Goal: Task Accomplishment & Management: Manage account settings

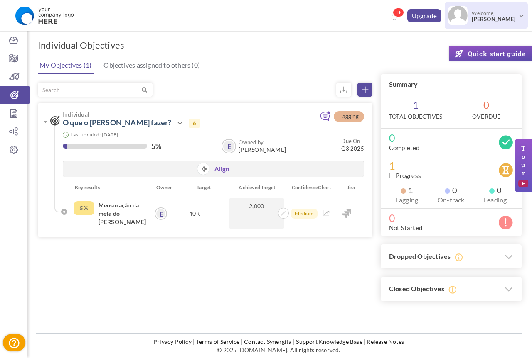
click at [507, 23] on span "Welcome, [PERSON_NAME]" at bounding box center [492, 16] width 50 height 21
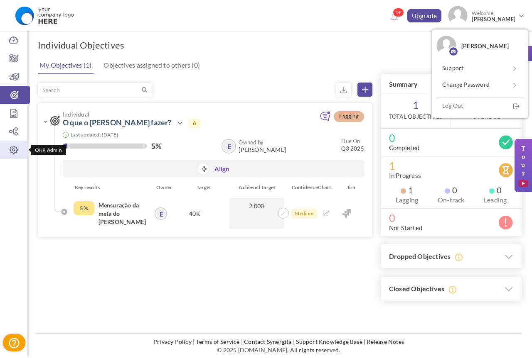
click at [11, 151] on icon at bounding box center [13, 150] width 27 height 8
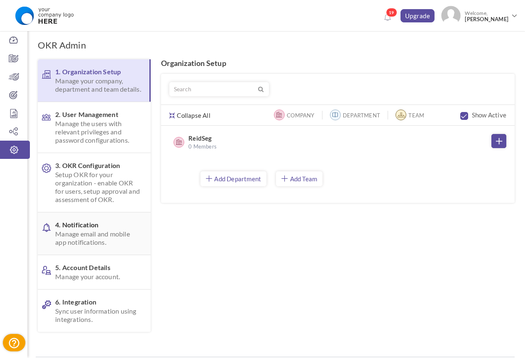
click at [97, 235] on span "4. Notification Manage email and mobile app notifications." at bounding box center [98, 234] width 87 height 26
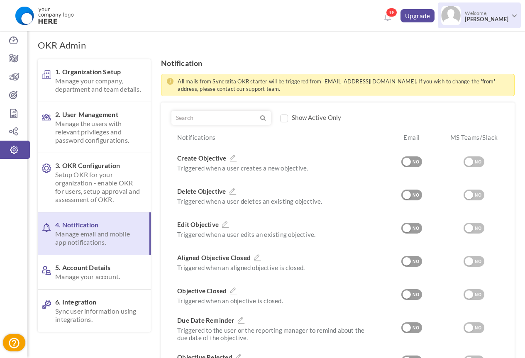
click at [495, 13] on span "Welcome, ERIK Junior" at bounding box center [486, 16] width 50 height 21
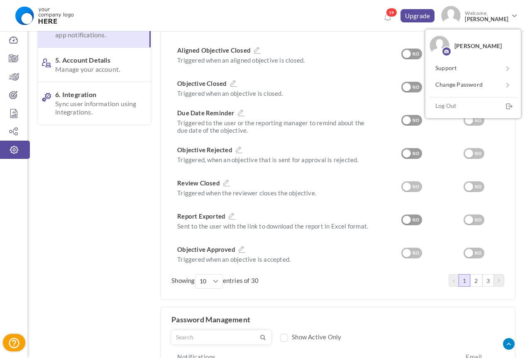
scroll to position [42, 0]
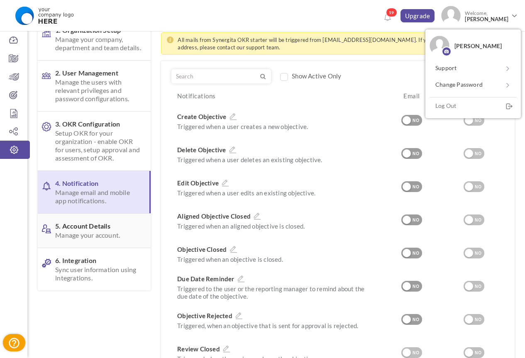
click at [84, 235] on span "5. Account Details Manage your account." at bounding box center [98, 230] width 87 height 17
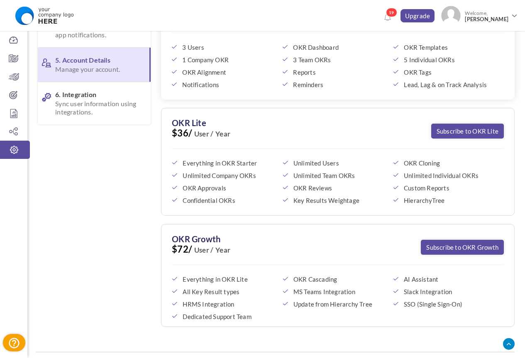
scroll to position [226, 0]
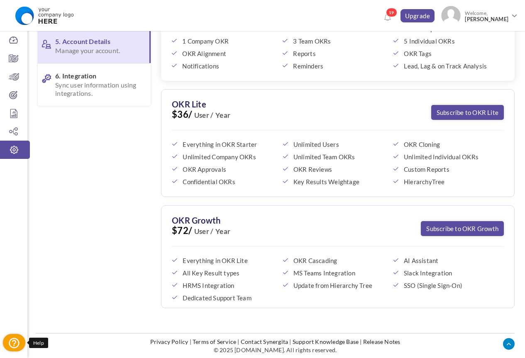
click at [11, 339] on icon at bounding box center [14, 343] width 12 height 12
click at [394, 16] on span "19" at bounding box center [391, 12] width 11 height 9
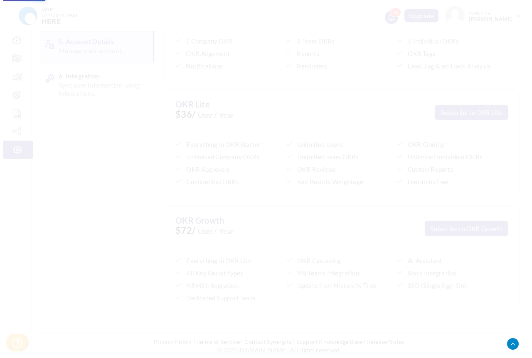
scroll to position [218, 0]
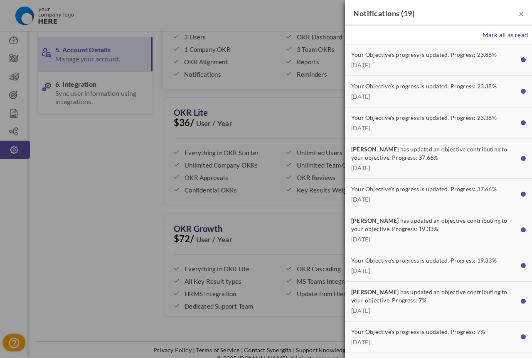
click at [502, 35] on span "Mark all as read" at bounding box center [504, 34] width 45 height 7
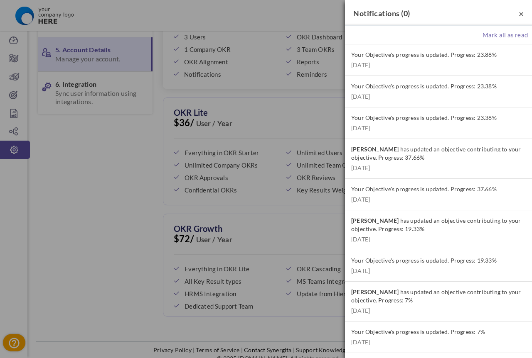
click at [518, 16] on span "×" at bounding box center [520, 13] width 5 height 10
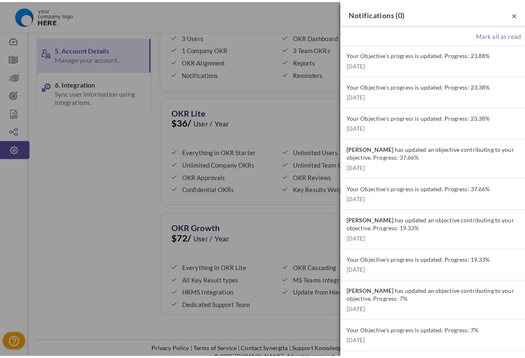
scroll to position [226, 0]
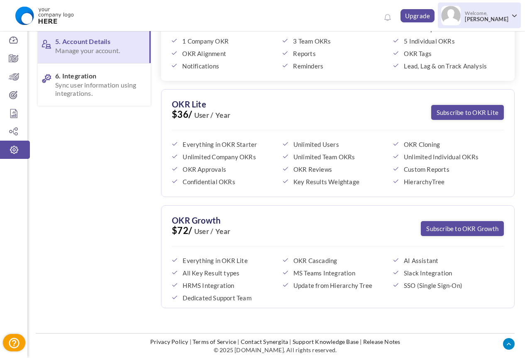
click at [515, 14] on span at bounding box center [515, 16] width 5 height 5
click at [503, 13] on span "Welcome, ERIK Junior" at bounding box center [486, 16] width 50 height 21
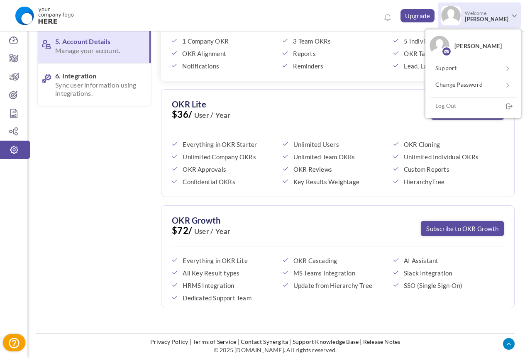
click at [469, 48] on span "[PERSON_NAME]" at bounding box center [479, 45] width 48 height 7
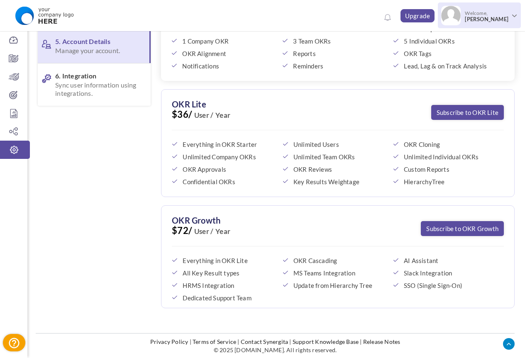
click at [478, 13] on span "Welcome, ERIK Junior" at bounding box center [486, 16] width 50 height 21
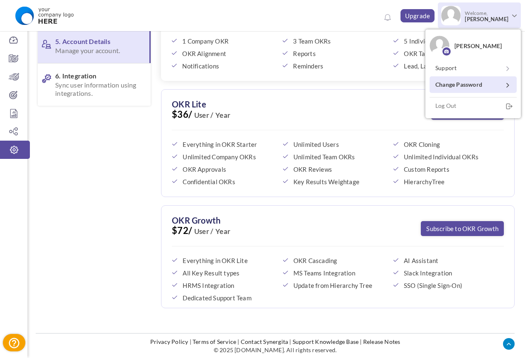
click at [472, 78] on link "Change Password" at bounding box center [473, 84] width 87 height 17
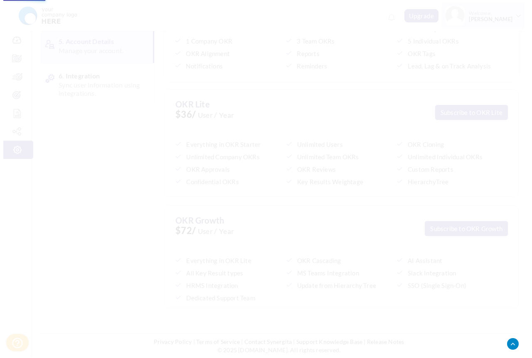
scroll to position [218, 0]
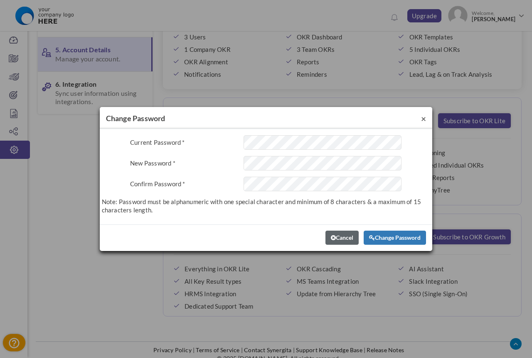
click at [423, 117] on span "×" at bounding box center [423, 118] width 5 height 10
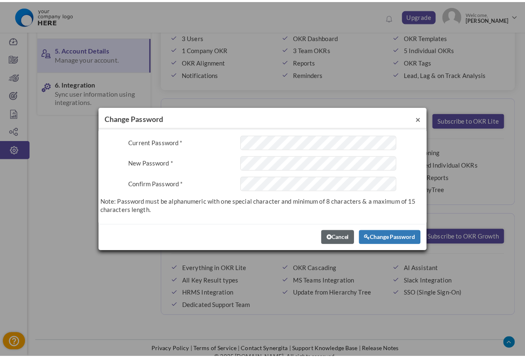
scroll to position [226, 0]
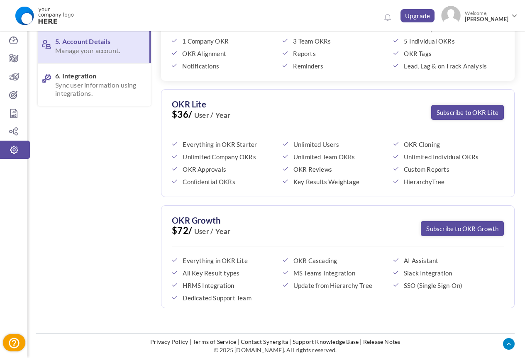
click at [480, 22] on span "[PERSON_NAME]" at bounding box center [487, 19] width 44 height 6
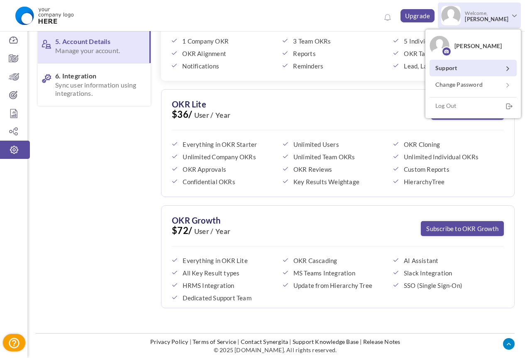
click at [451, 66] on link "Support" at bounding box center [473, 68] width 87 height 17
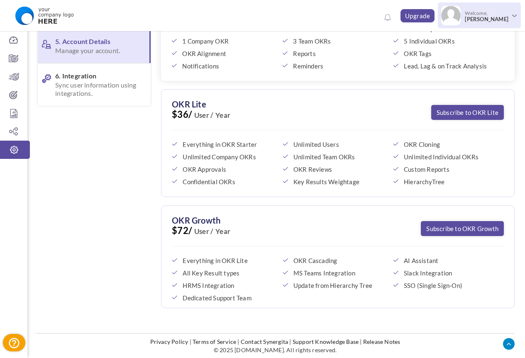
click at [461, 20] on img at bounding box center [452, 16] width 20 height 20
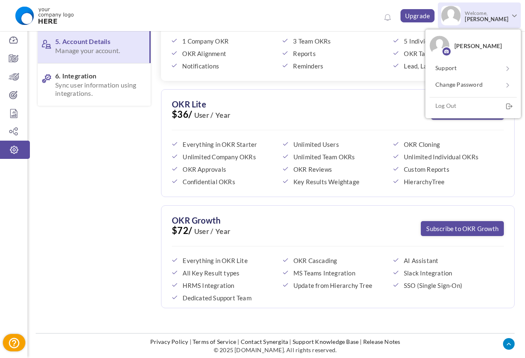
click at [447, 43] on img at bounding box center [440, 46] width 20 height 20
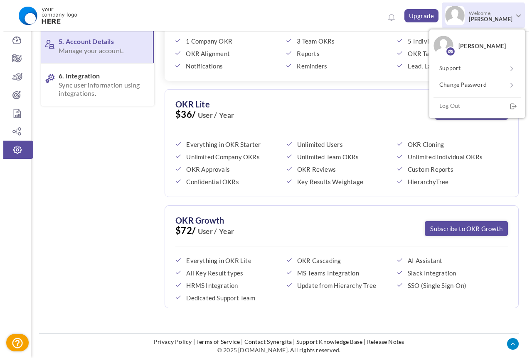
scroll to position [218, 0]
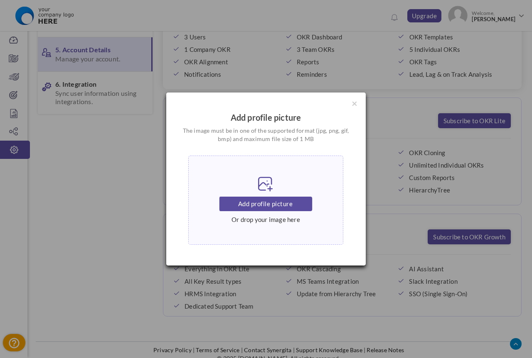
click at [457, 162] on div "× Add profile picture The image must be in one of the supported format (jpg, pn…" at bounding box center [266, 179] width 532 height 358
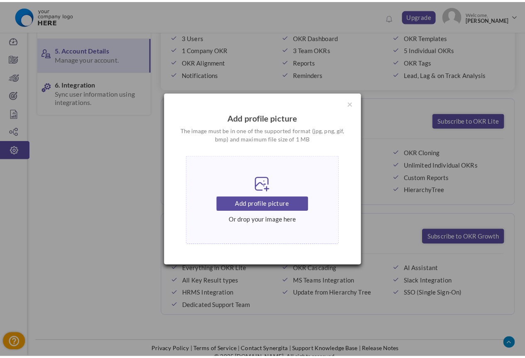
scroll to position [226, 0]
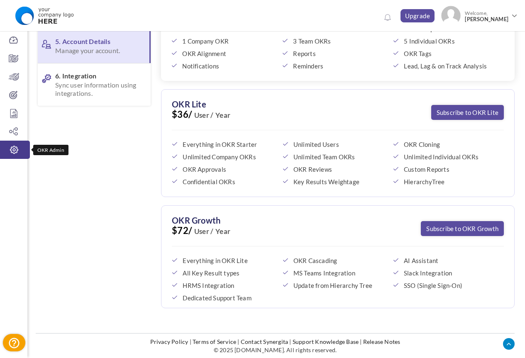
click at [15, 151] on icon at bounding box center [14, 150] width 30 height 8
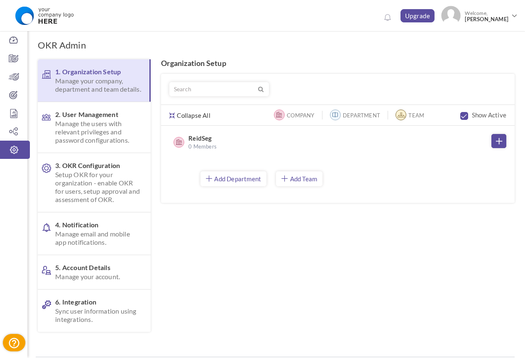
click at [98, 88] on span "Manage your company, department and team details." at bounding box center [98, 85] width 86 height 17
click at [108, 75] on span "1. Organization Setup Manage your company, department and team details." at bounding box center [98, 81] width 86 height 26
click at [99, 135] on span "Manage the users with relevant privileges and password configurations." at bounding box center [98, 132] width 87 height 25
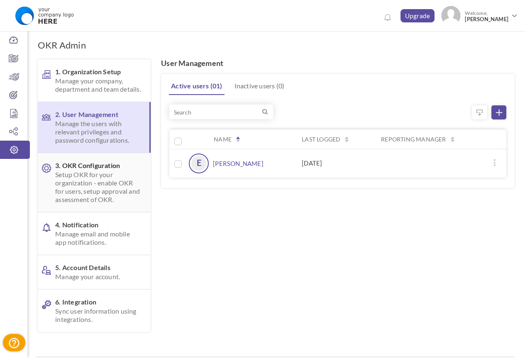
click at [108, 187] on span "Setup OKR for your organization - enable OKR for users, setup approval and asse…" at bounding box center [98, 187] width 87 height 33
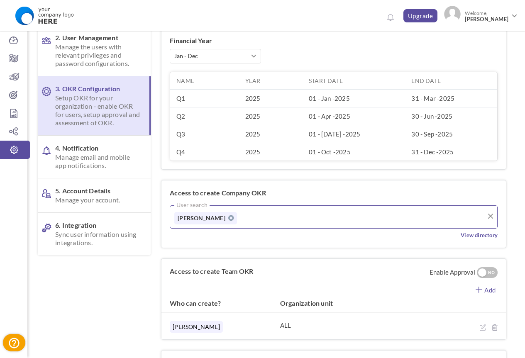
scroll to position [35, 0]
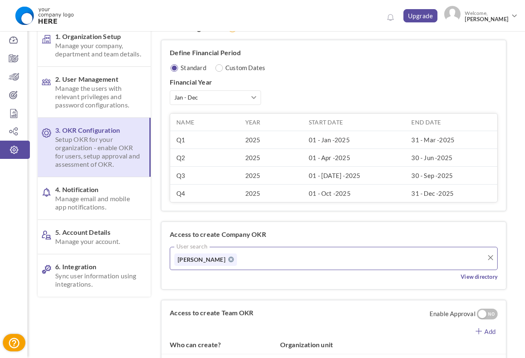
click at [77, 196] on span "4. Notification Manage email and mobile app notifications." at bounding box center [98, 199] width 87 height 26
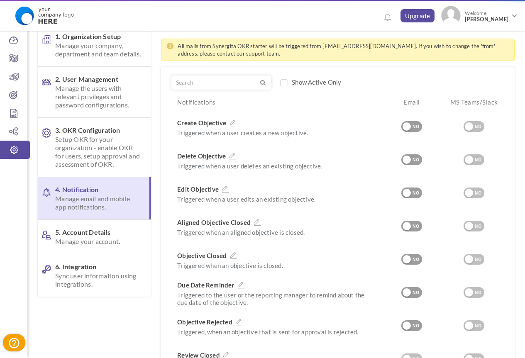
scroll to position [0, 0]
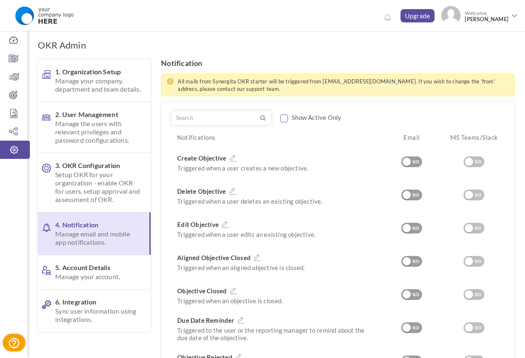
click at [283, 120] on input "checkbox" at bounding box center [284, 118] width 8 height 7
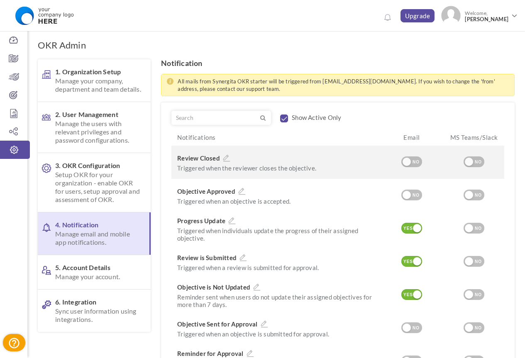
scroll to position [42, 0]
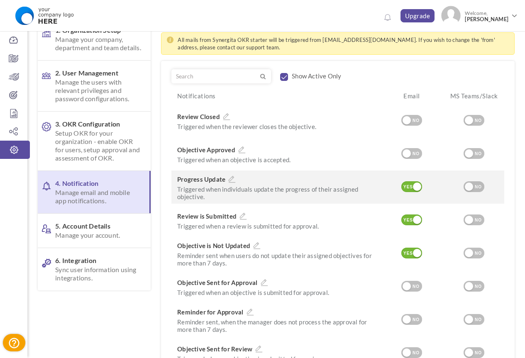
click at [412, 189] on div "YES" at bounding box center [409, 187] width 14 height 7
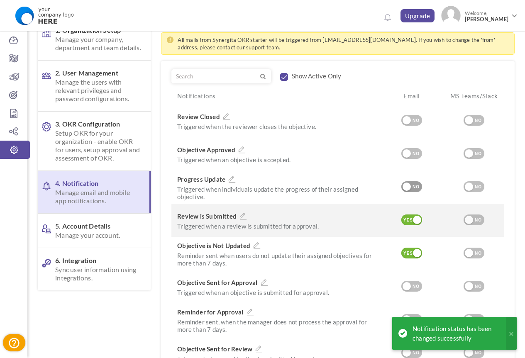
click at [405, 218] on div "YES" at bounding box center [409, 220] width 14 height 7
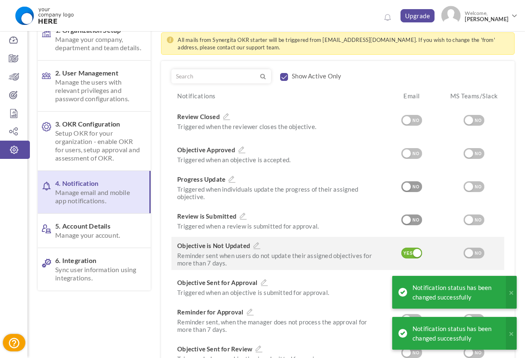
click at [413, 253] on div at bounding box center [417, 253] width 8 height 8
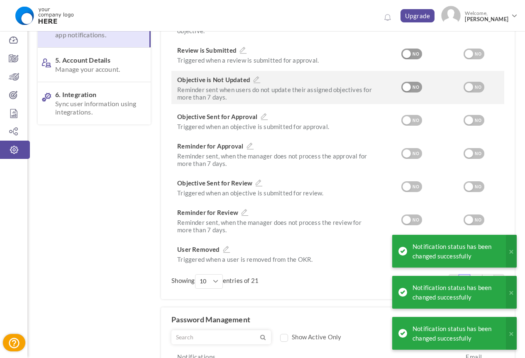
scroll to position [373, 0]
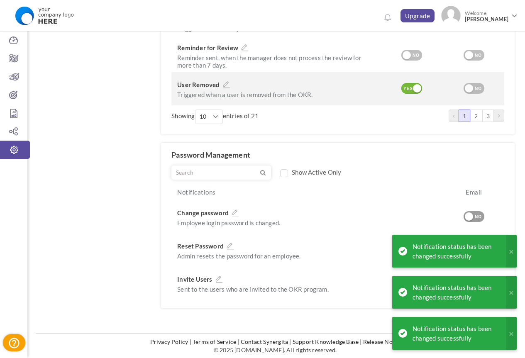
click at [410, 91] on div "YES" at bounding box center [409, 88] width 14 height 7
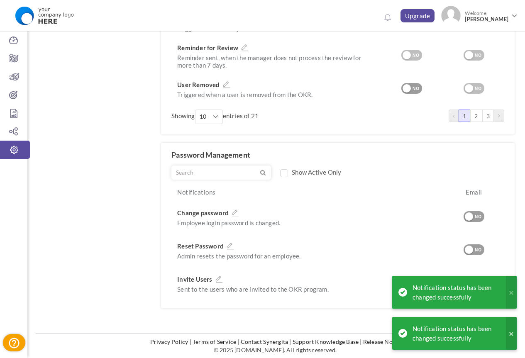
click at [514, 332] on button at bounding box center [511, 333] width 11 height 33
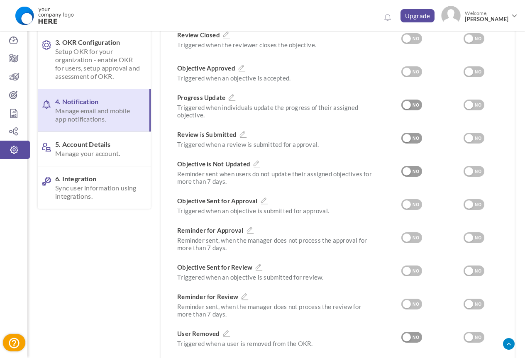
scroll to position [0, 0]
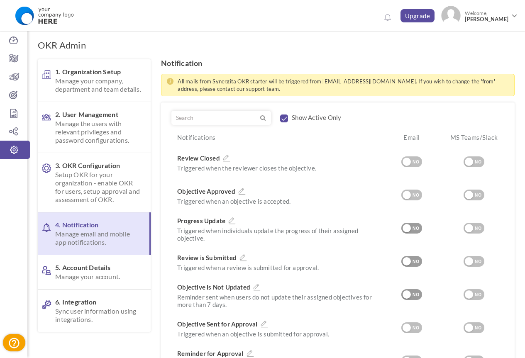
click at [282, 120] on input "checkbox" at bounding box center [284, 118] width 8 height 7
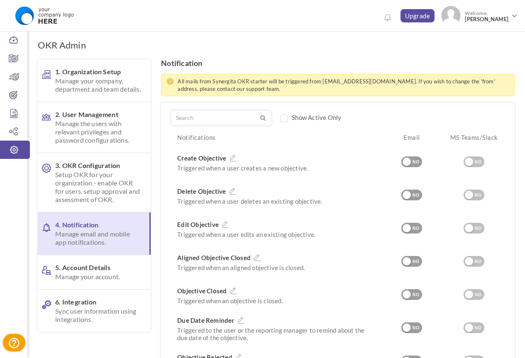
click at [285, 120] on input "checkbox" at bounding box center [284, 118] width 8 height 7
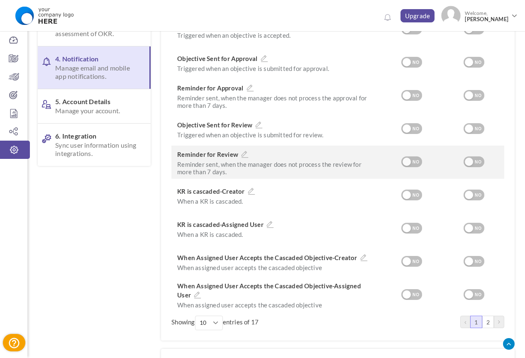
scroll to position [373, 0]
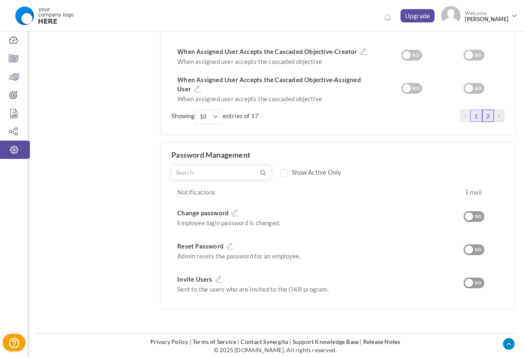
click at [487, 120] on link "2" at bounding box center [489, 116] width 12 height 12
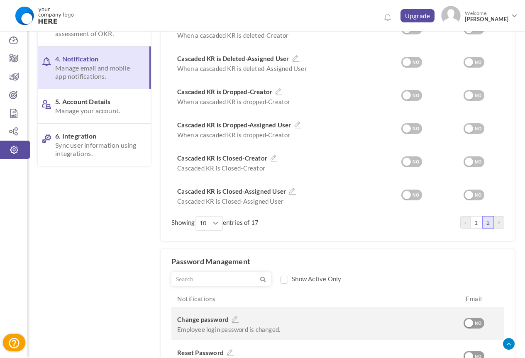
scroll to position [249, 0]
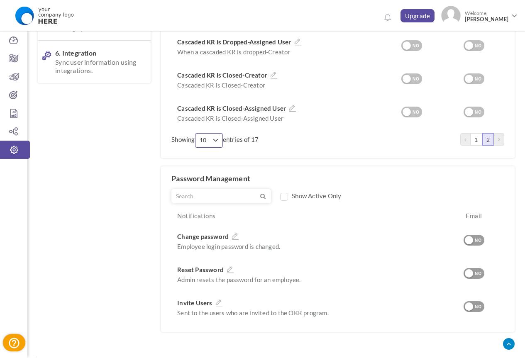
click at [222, 143] on button "10" at bounding box center [209, 140] width 28 height 15
click at [214, 217] on link "90" at bounding box center [209, 216] width 22 height 12
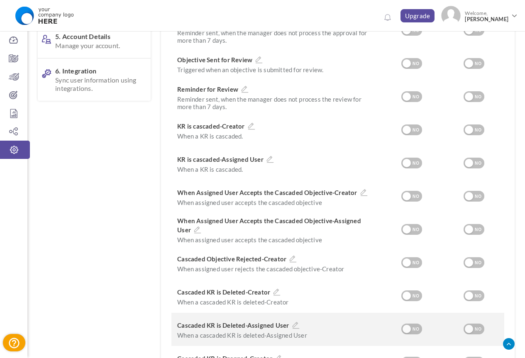
scroll to position [0, 0]
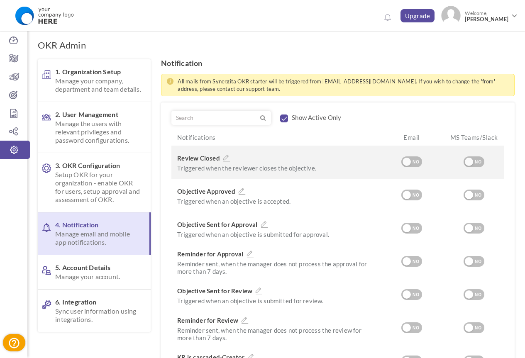
click at [342, 150] on div "Review Closed Triggered when the reviewer closes the objective." at bounding box center [276, 162] width 209 height 33
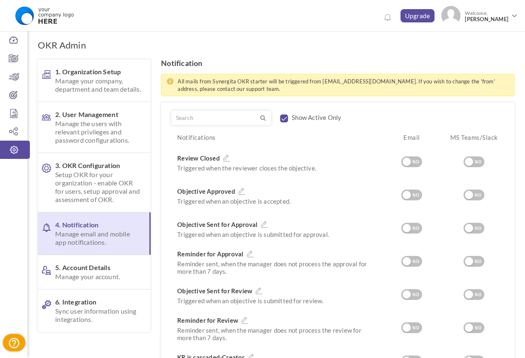
click at [316, 117] on label "Show Active Only" at bounding box center [316, 117] width 49 height 8
click at [287, 119] on input "checkbox" at bounding box center [284, 118] width 8 height 7
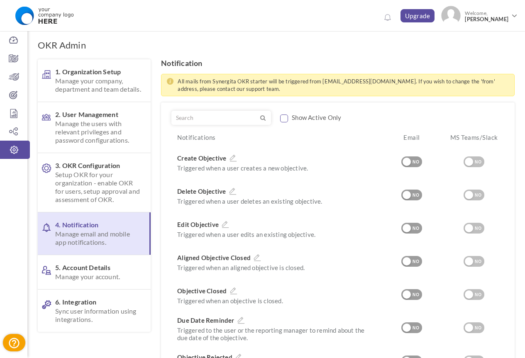
click at [287, 115] on input "checkbox" at bounding box center [284, 118] width 8 height 7
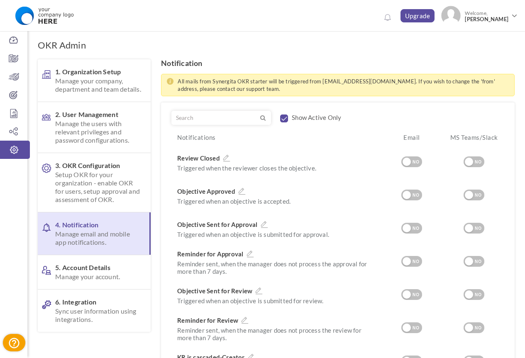
click at [283, 121] on input "checkbox" at bounding box center [284, 118] width 8 height 7
checkbox input "false"
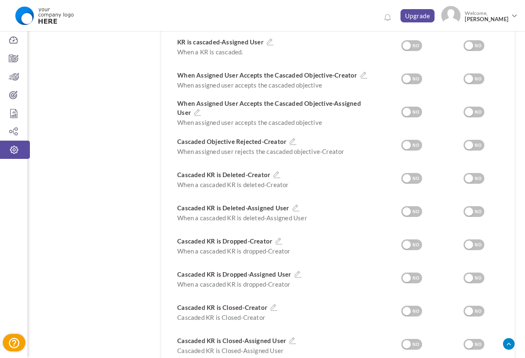
scroll to position [872, 0]
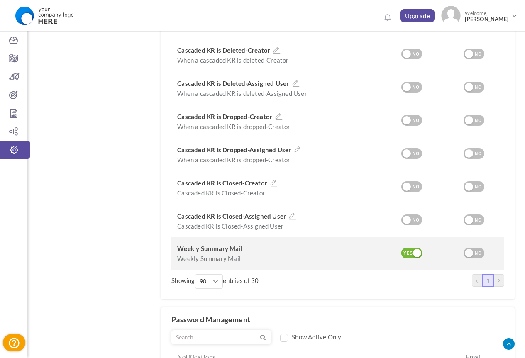
click at [408, 255] on div "YES" at bounding box center [409, 253] width 14 height 7
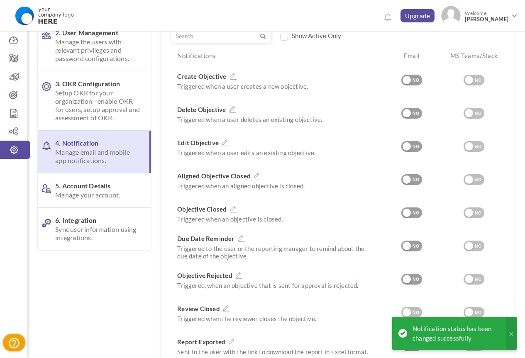
scroll to position [0, 0]
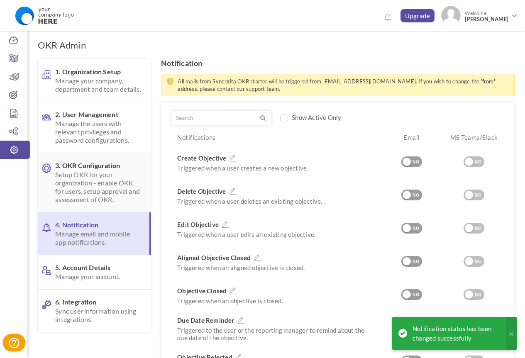
click at [95, 196] on span "Setup OKR for your organization - enable OKR for users, setup approval and asse…" at bounding box center [98, 187] width 87 height 33
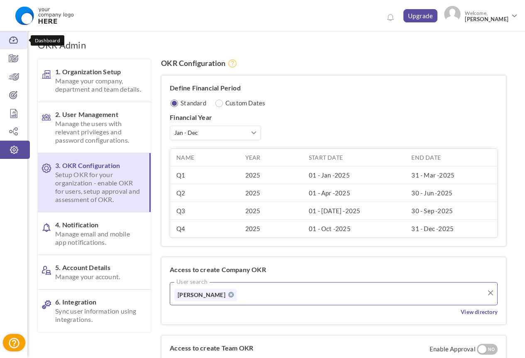
click at [15, 41] on icon at bounding box center [13, 40] width 27 height 8
